Goal: Task Accomplishment & Management: Manage account settings

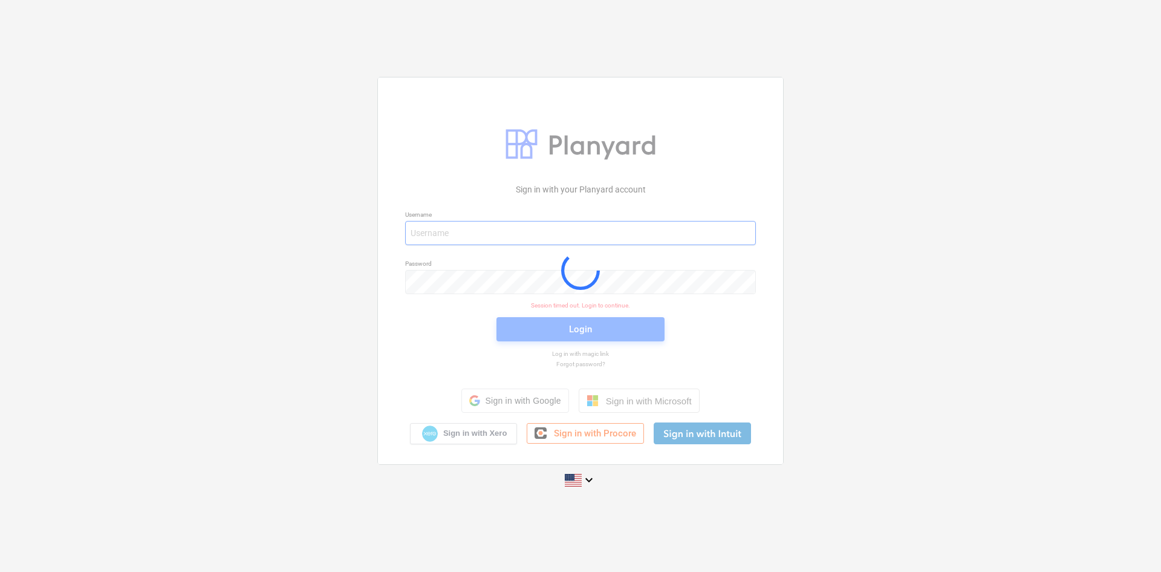
type input "[PERSON_NAME][EMAIL_ADDRESS][DOMAIN_NAME]"
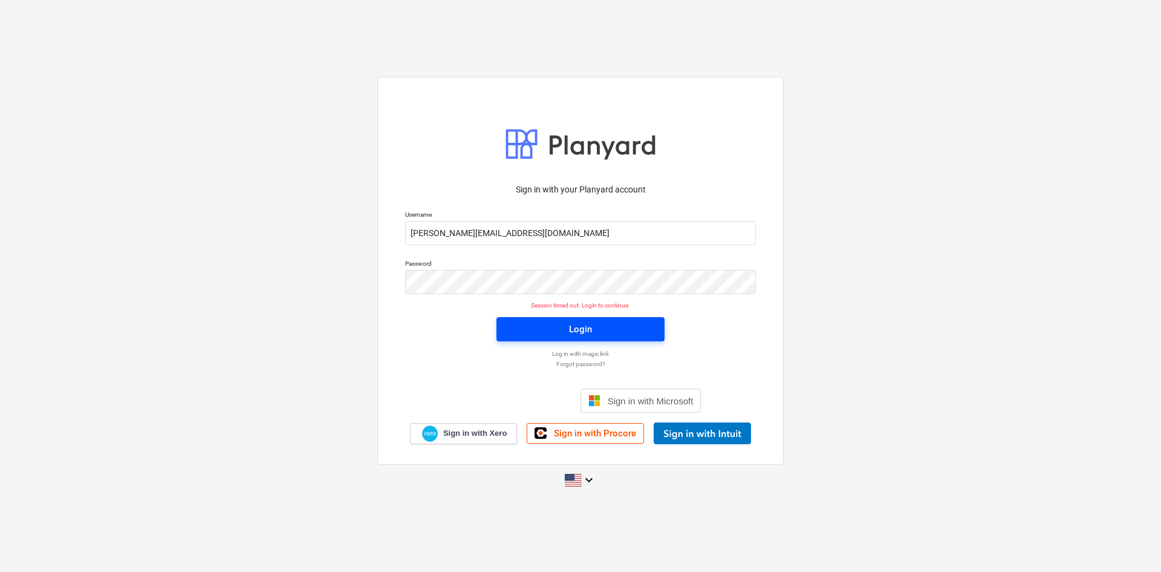
click at [558, 334] on span "Login" at bounding box center [580, 329] width 139 height 16
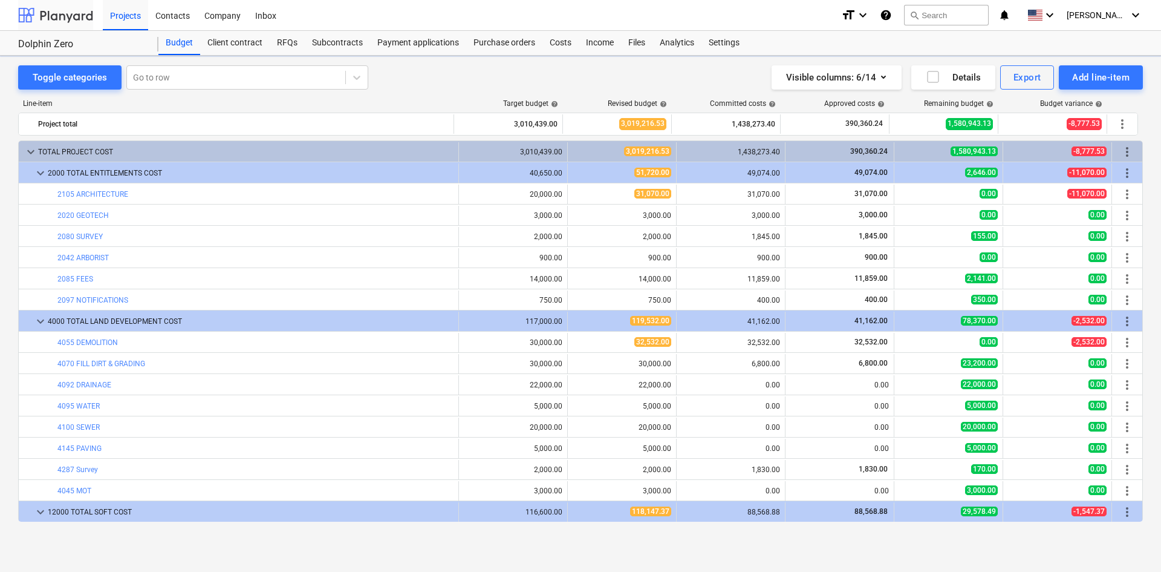
click at [60, 14] on div at bounding box center [55, 15] width 75 height 30
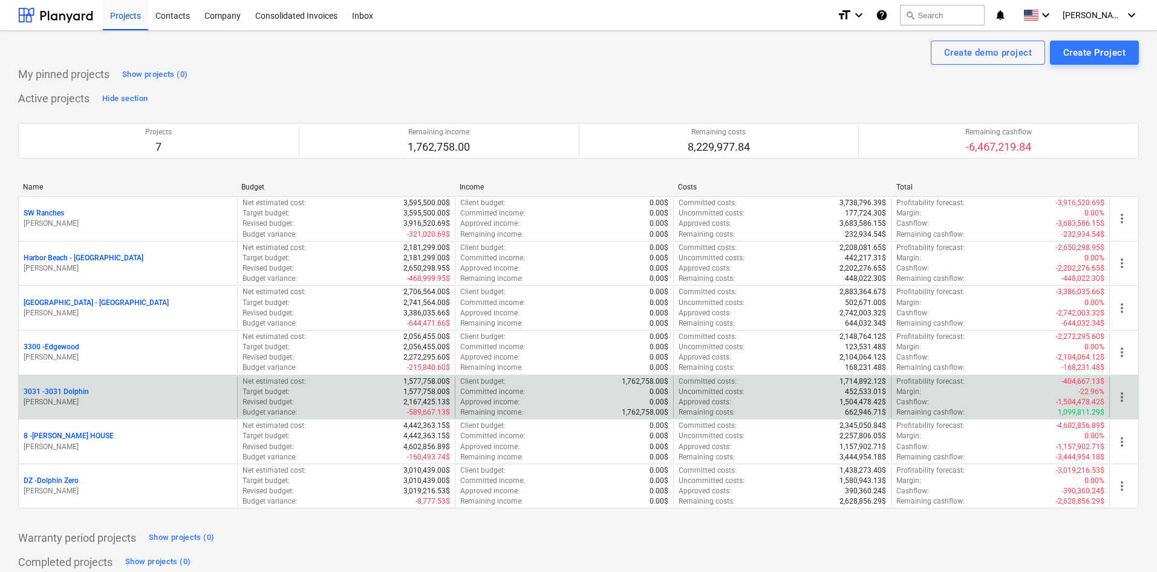
click at [69, 395] on p "3031 - 3031 Dolphin" at bounding box center [56, 392] width 65 height 10
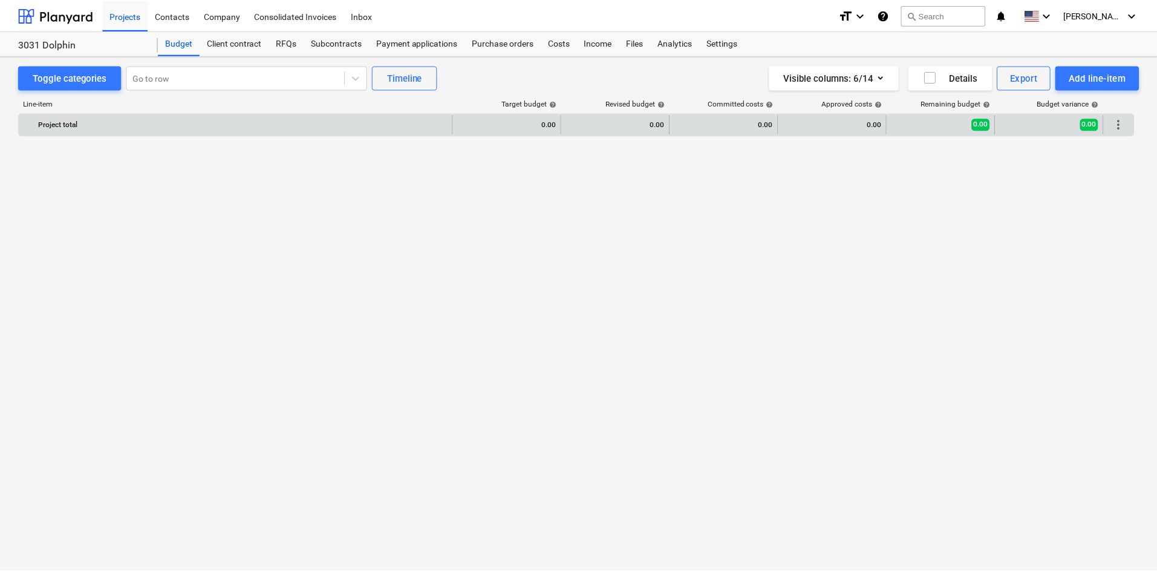
scroll to position [1122, 0]
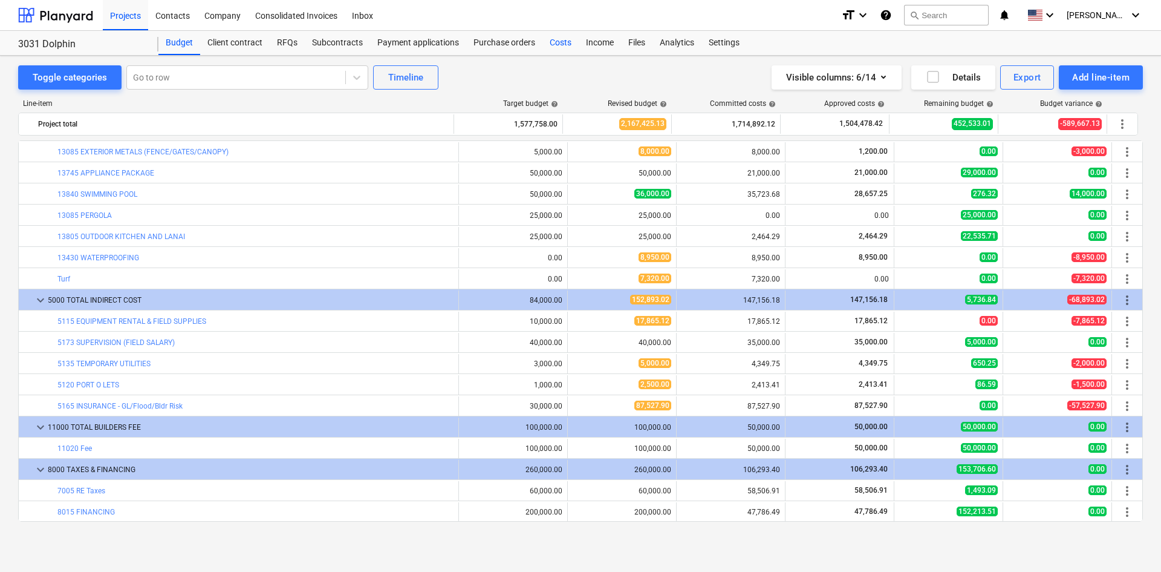
click at [556, 43] on div "Costs" at bounding box center [561, 43] width 36 height 24
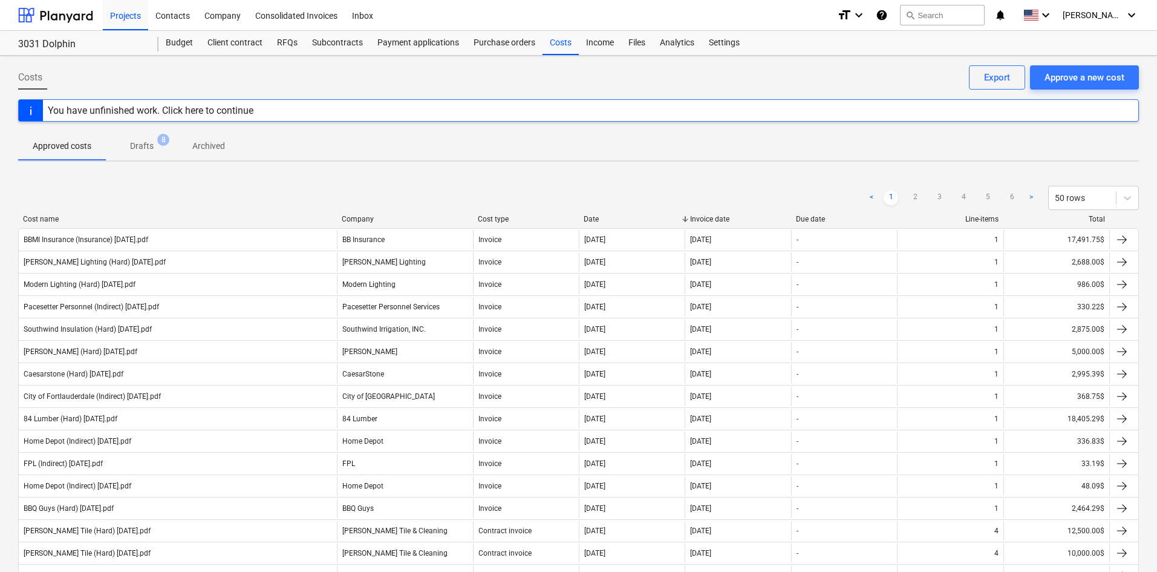
drag, startPoint x: 275, startPoint y: 189, endPoint x: 239, endPoint y: 184, distance: 36.7
click at [239, 184] on div "< 1 2 3 4 5 6 > 50 rows" at bounding box center [578, 198] width 1121 height 34
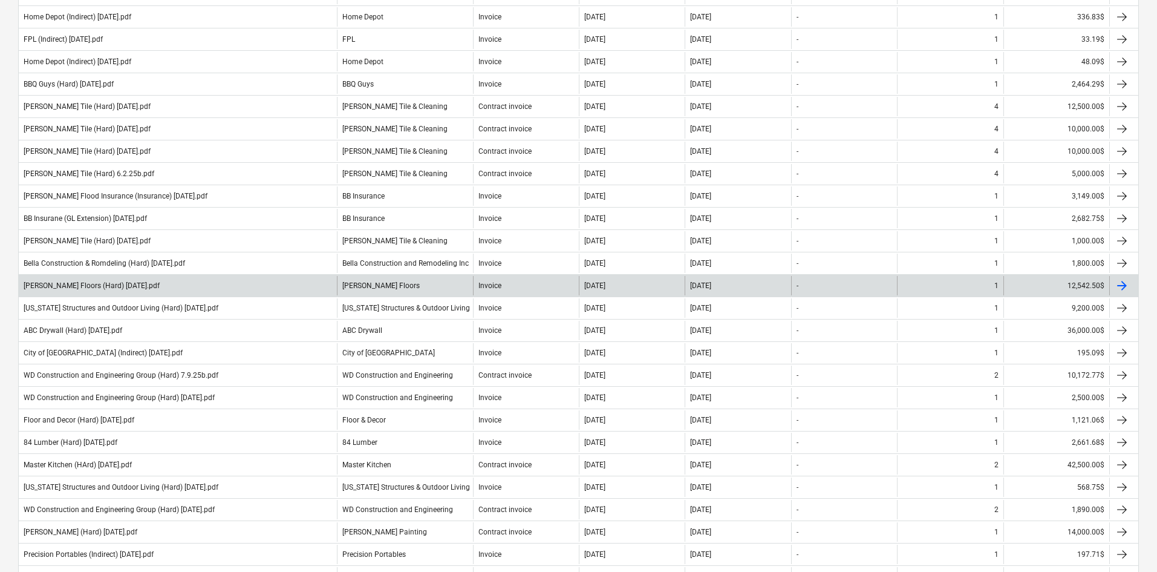
click at [189, 290] on div "[PERSON_NAME] Floors (Hard) [DATE].pdf" at bounding box center [178, 285] width 318 height 19
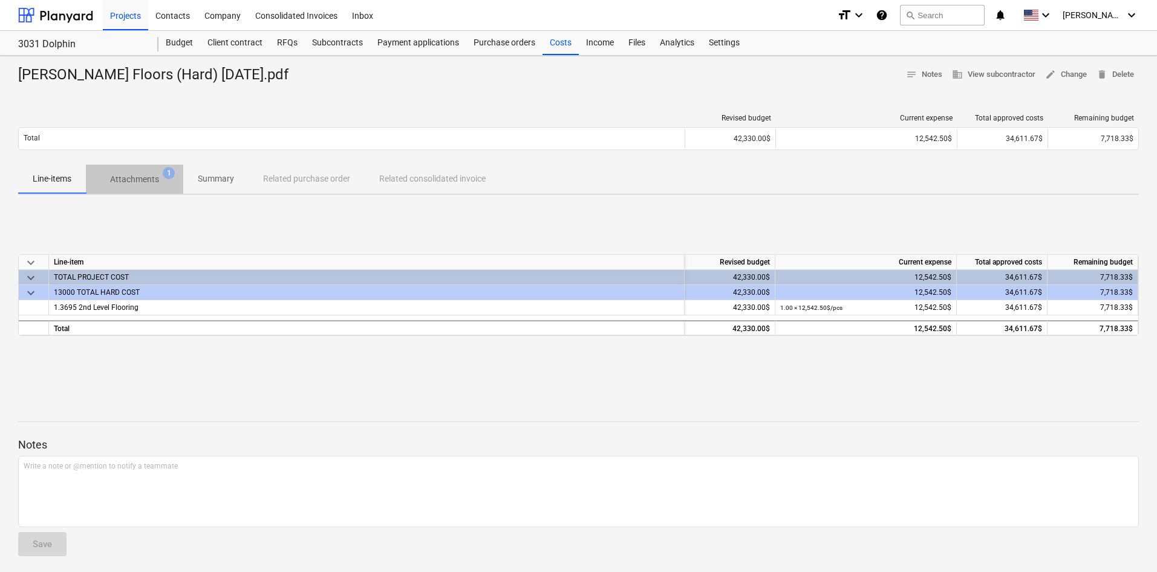
click at [148, 177] on p "Attachments" at bounding box center [134, 179] width 49 height 13
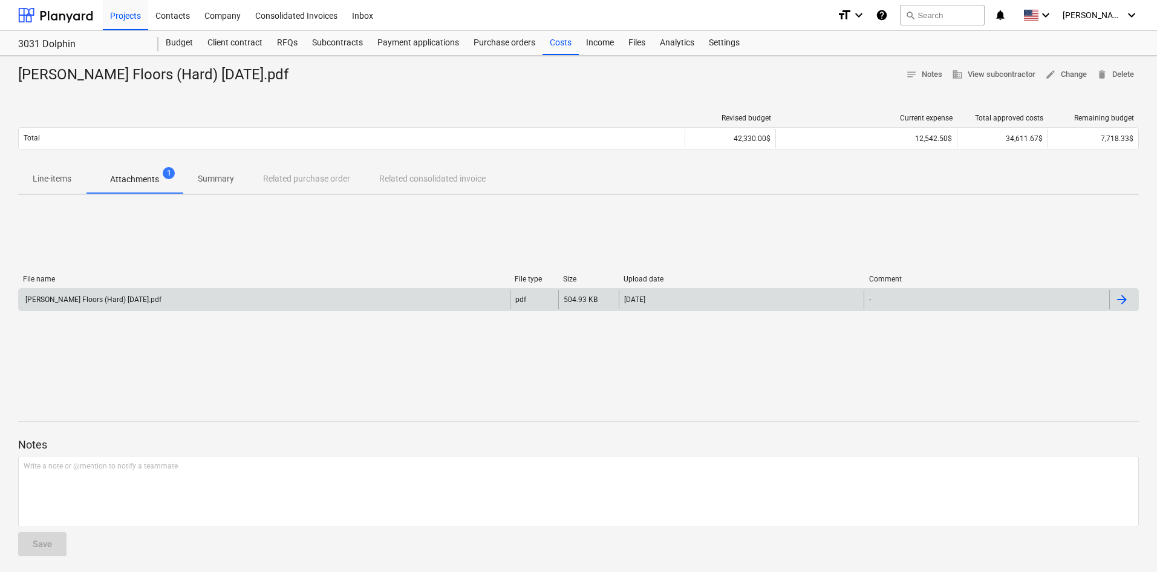
click at [181, 299] on div "[PERSON_NAME] Floors (Hard) [DATE].pdf" at bounding box center [264, 299] width 491 height 19
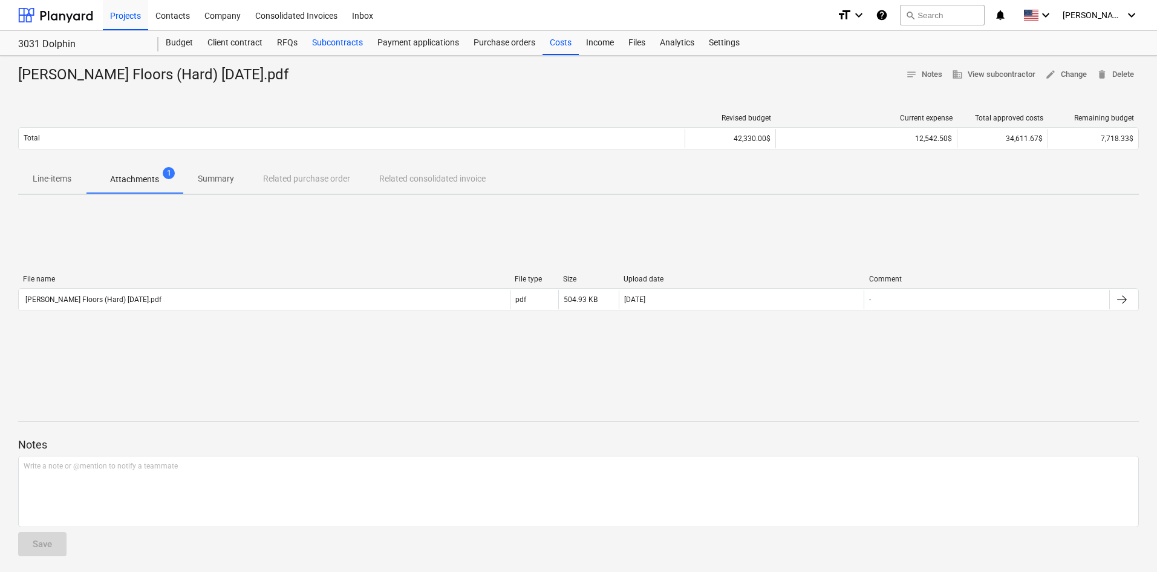
click at [340, 48] on div "Subcontracts" at bounding box center [337, 43] width 65 height 24
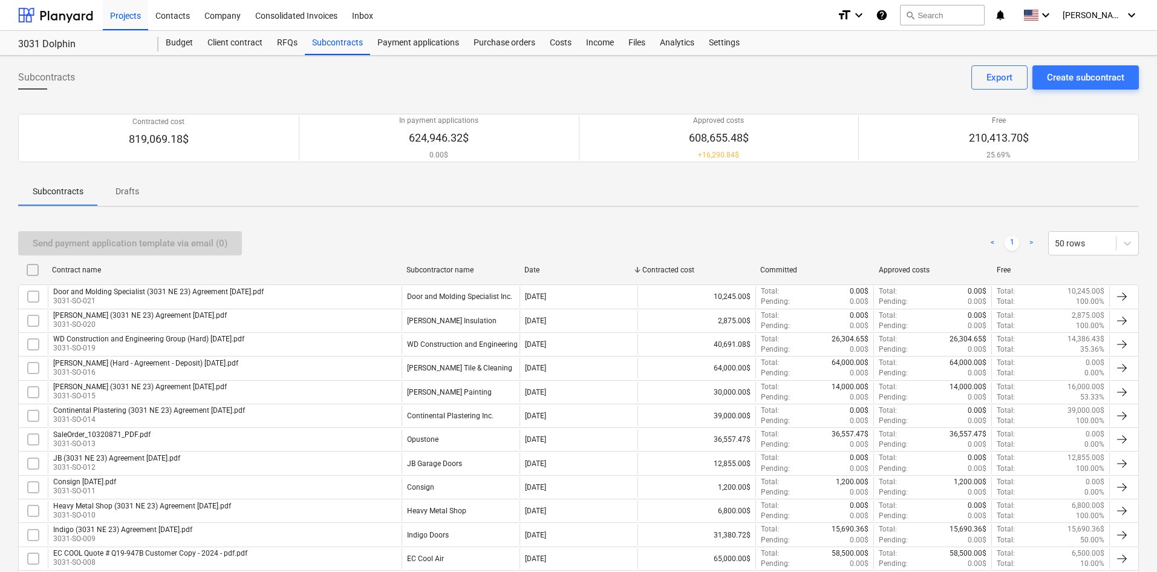
click at [403, 85] on div "Subcontracts Create subcontract Export" at bounding box center [578, 82] width 1121 height 34
drag, startPoint x: 402, startPoint y: 85, endPoint x: 334, endPoint y: 76, distance: 68.3
click at [334, 76] on div "Subcontracts Create subcontract Export" at bounding box center [578, 82] width 1121 height 34
drag, startPoint x: 374, startPoint y: 86, endPoint x: 350, endPoint y: 90, distance: 24.5
click at [350, 90] on div "Subcontracts Create subcontract Export" at bounding box center [578, 82] width 1121 height 34
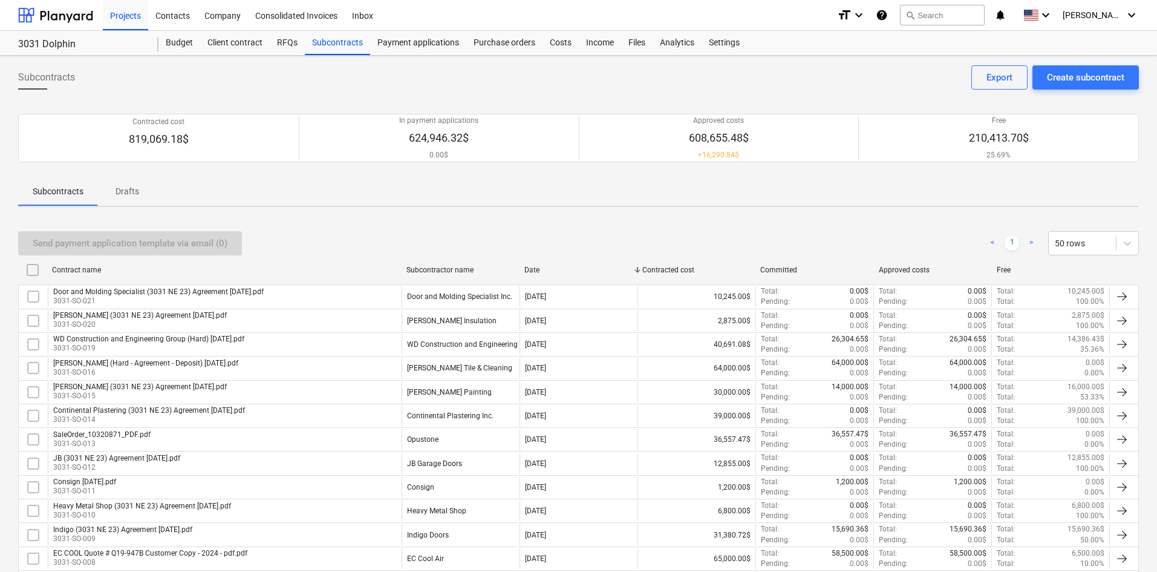
click at [448, 79] on div "Subcontracts Create subcontract Export" at bounding box center [578, 82] width 1121 height 34
click at [344, 199] on div "Subcontracts Drafts" at bounding box center [578, 191] width 1121 height 29
click at [174, 51] on div "Budget" at bounding box center [179, 43] width 42 height 24
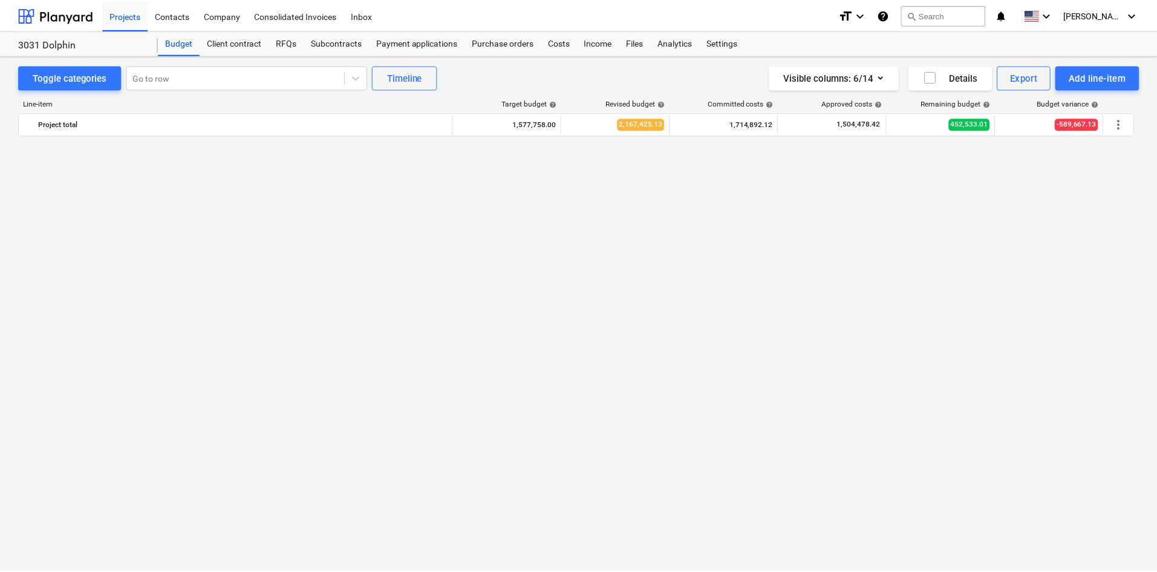
scroll to position [541, 0]
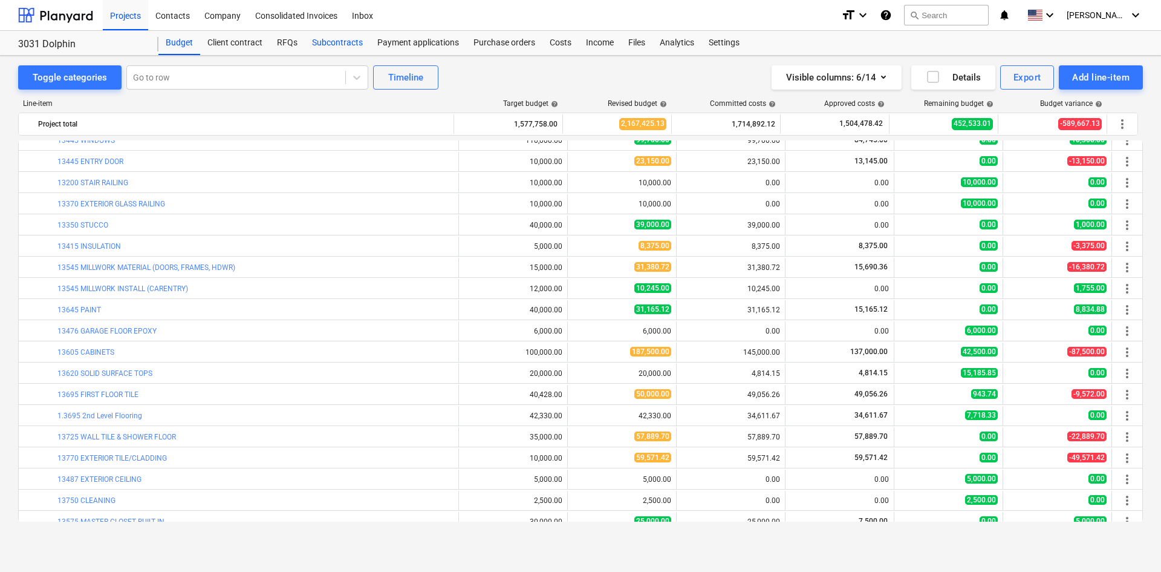
click at [359, 48] on div "Subcontracts" at bounding box center [337, 43] width 65 height 24
